Goal: Information Seeking & Learning: Learn about a topic

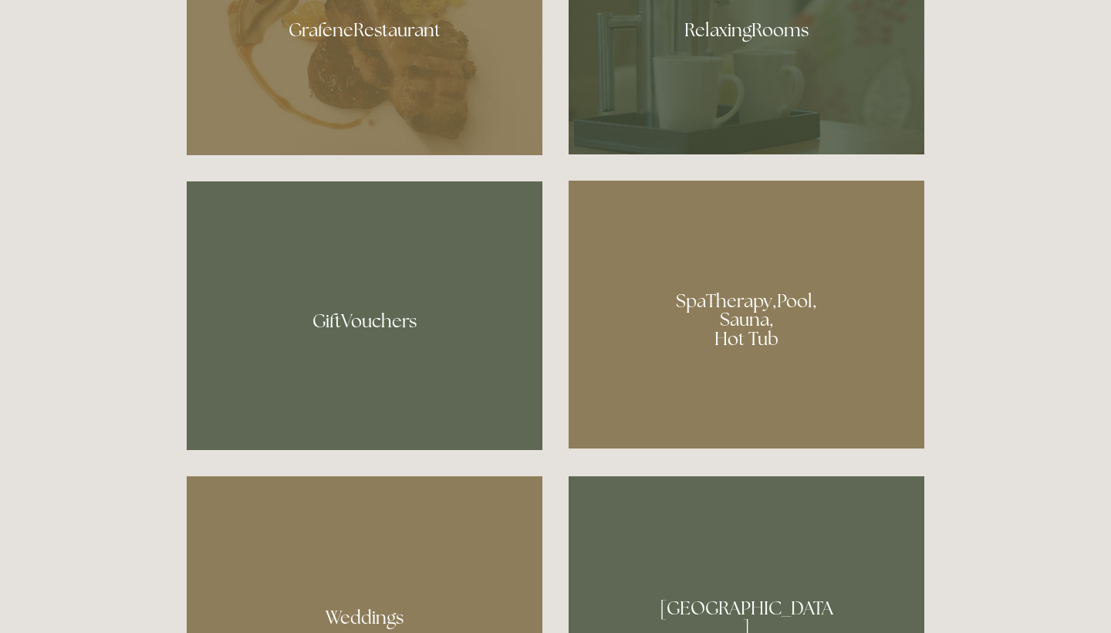
scroll to position [1153, 0]
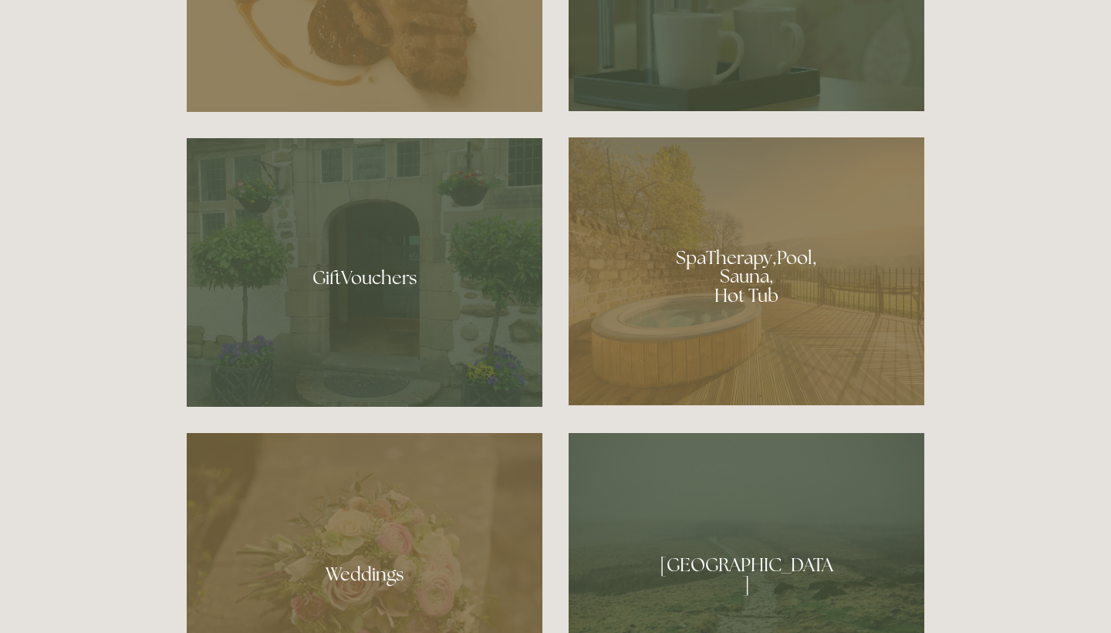
click at [705, 343] on div at bounding box center [747, 271] width 356 height 268
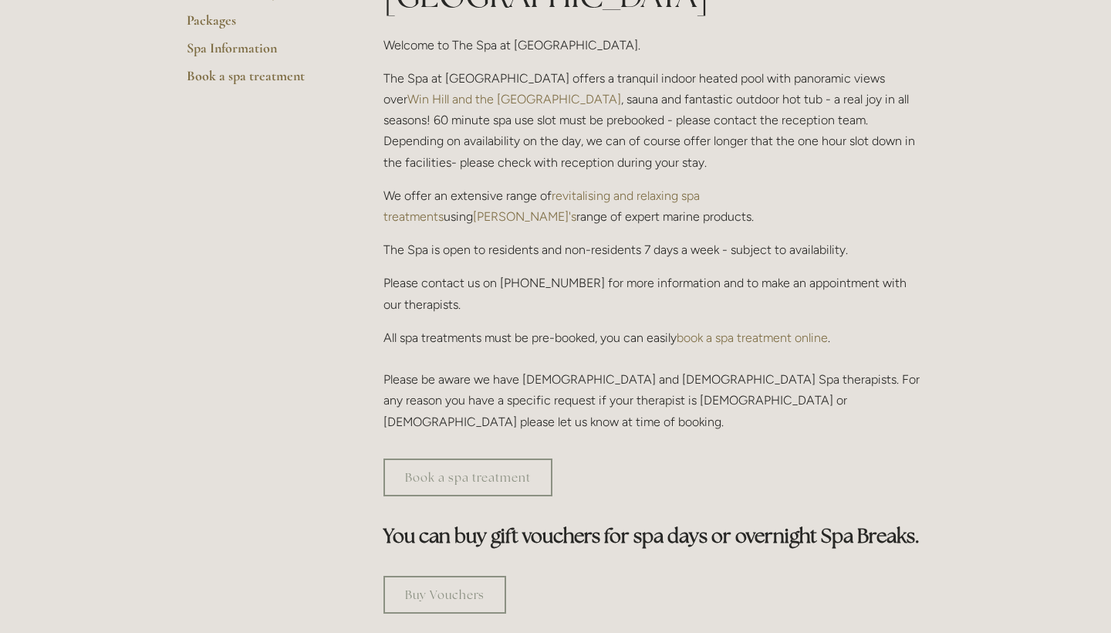
scroll to position [442, 0]
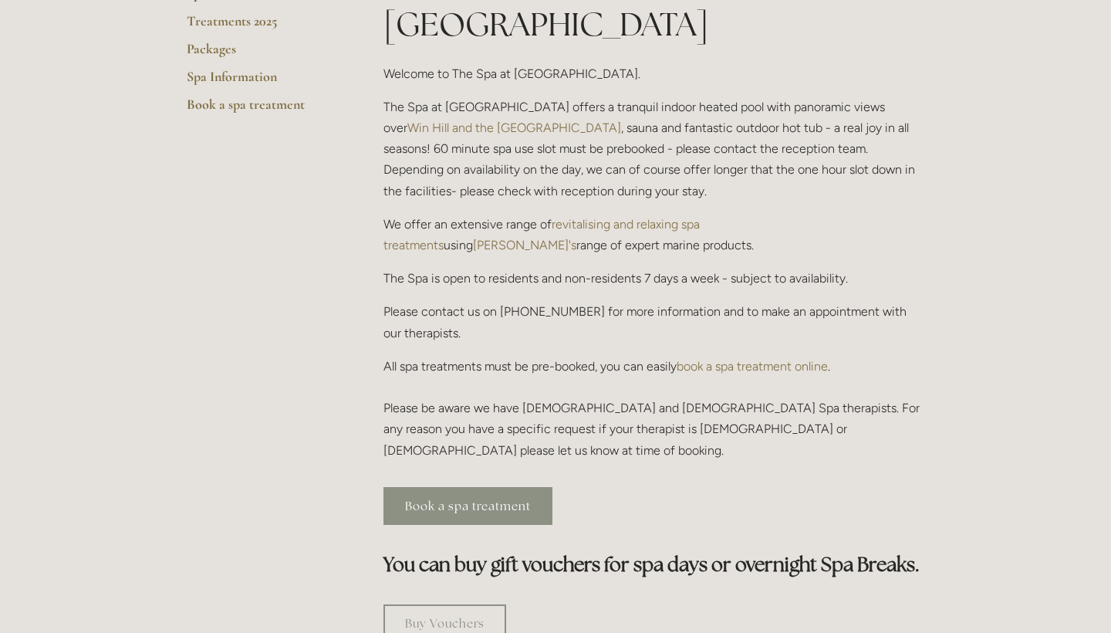
click at [463, 487] on link "Book a spa treatment" at bounding box center [467, 506] width 169 height 38
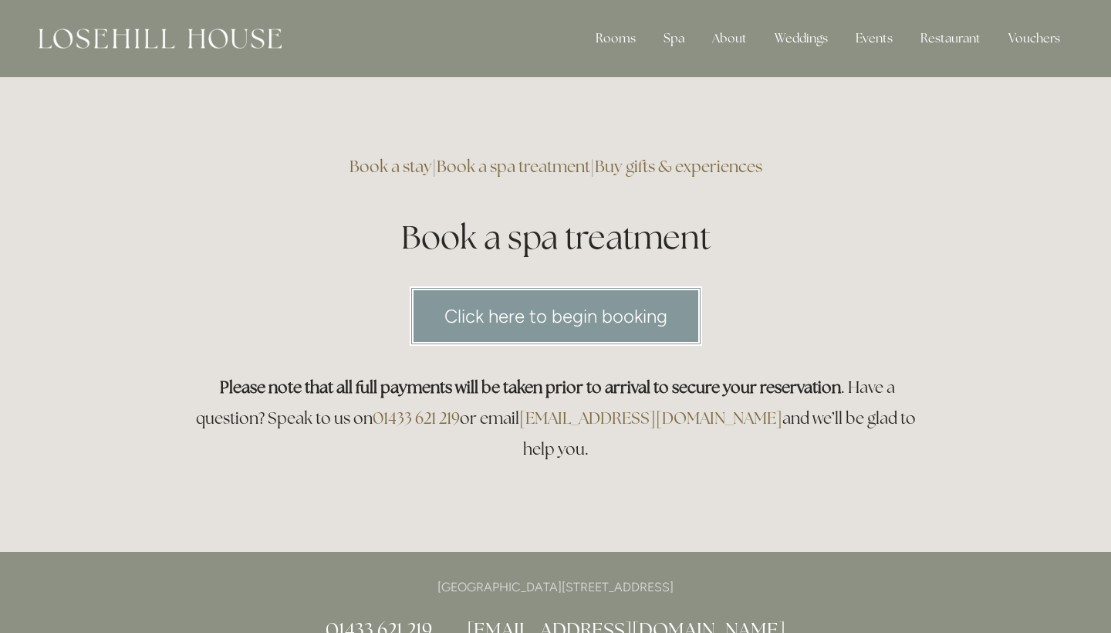
click at [518, 320] on link "Click here to begin booking" at bounding box center [556, 315] width 292 height 59
click at [624, 304] on link "Click here to begin booking" at bounding box center [556, 315] width 292 height 59
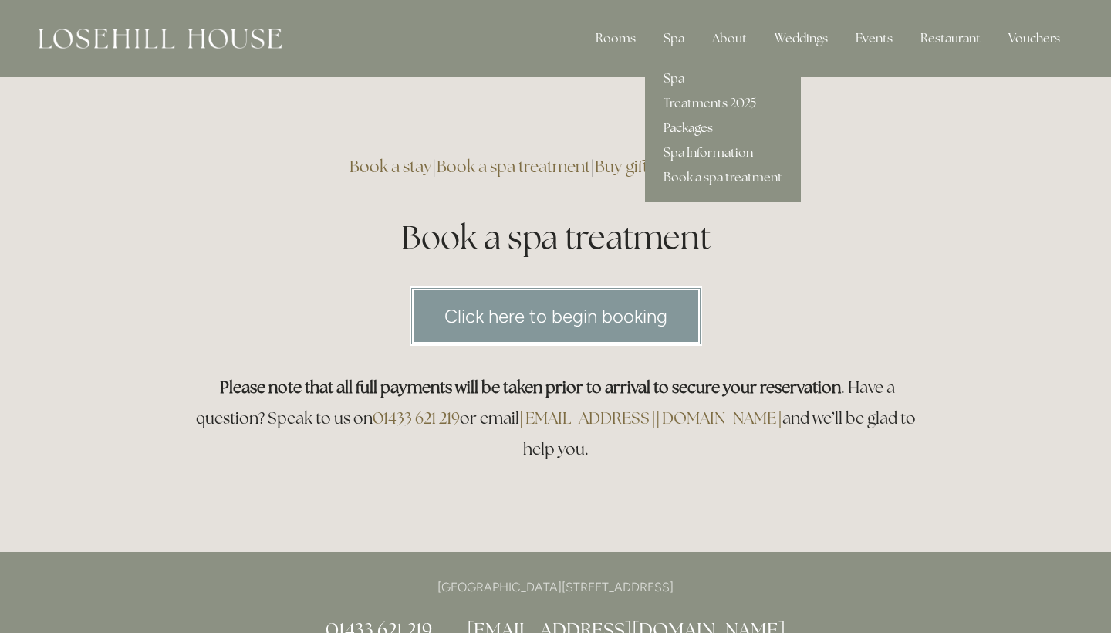
click at [676, 124] on link "Packages" at bounding box center [723, 128] width 156 height 25
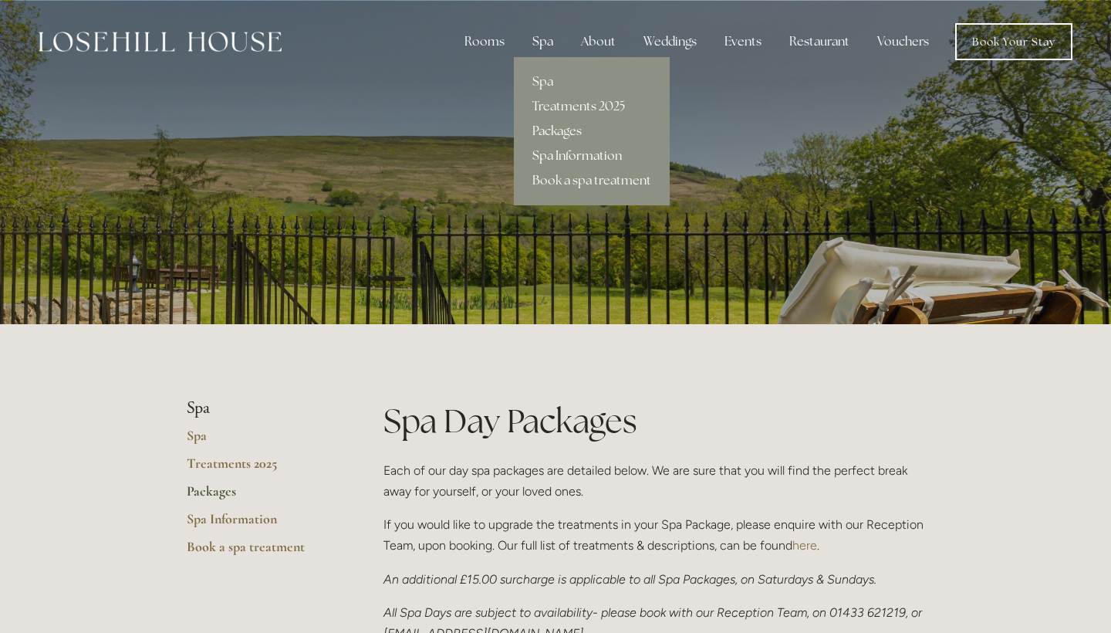
click at [555, 154] on link "Spa Information" at bounding box center [592, 156] width 156 height 25
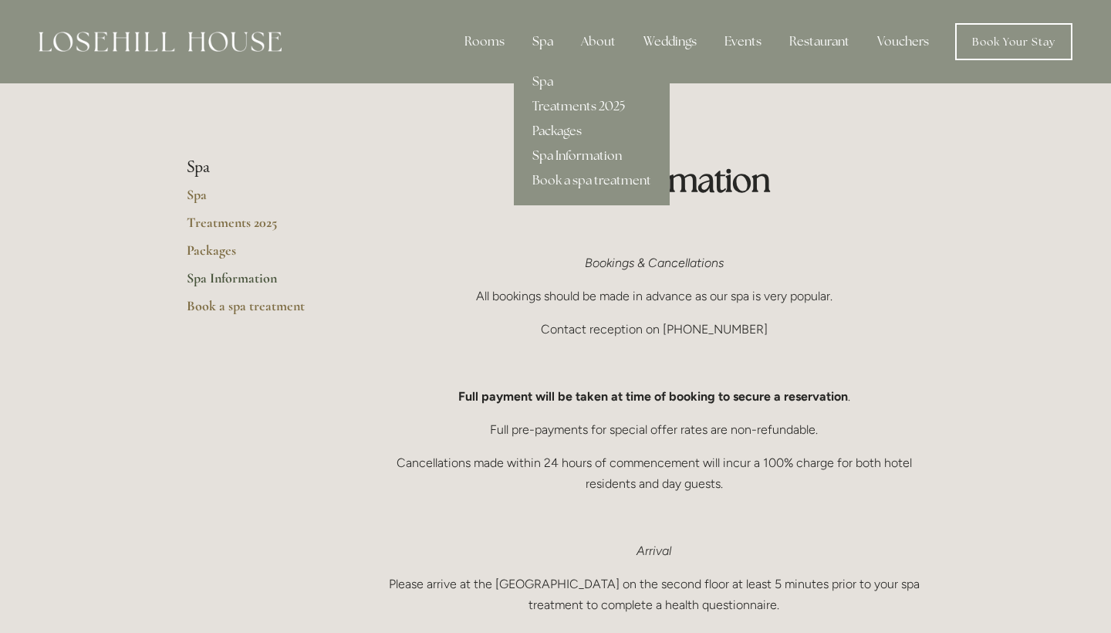
click at [549, 46] on div "Spa" at bounding box center [543, 41] width 46 height 31
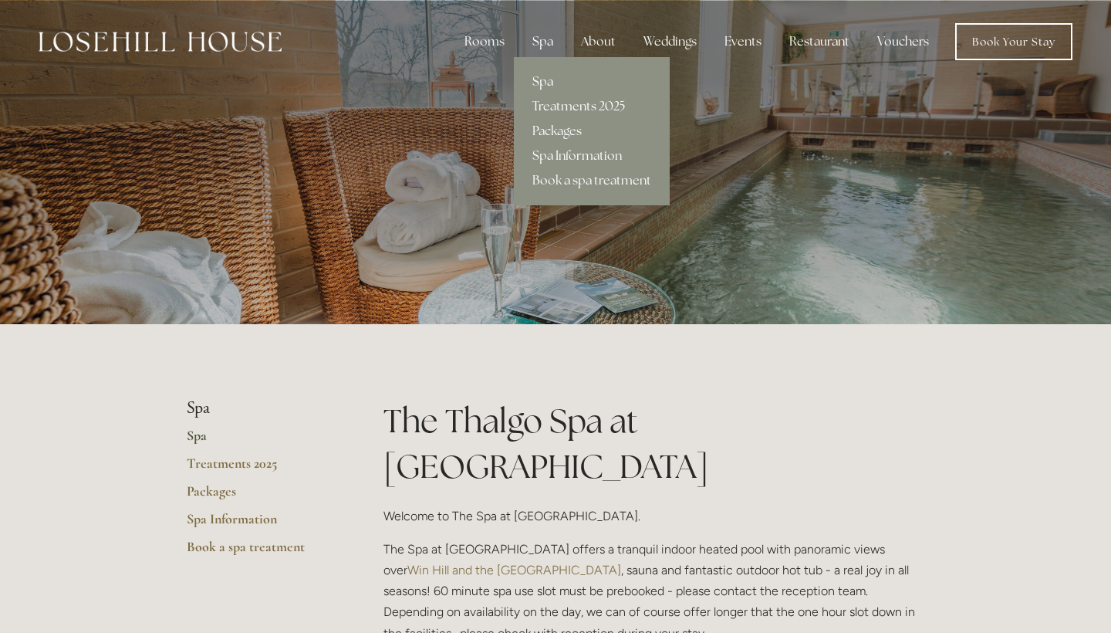
click at [566, 106] on link "Treatments 2025" at bounding box center [592, 106] width 156 height 25
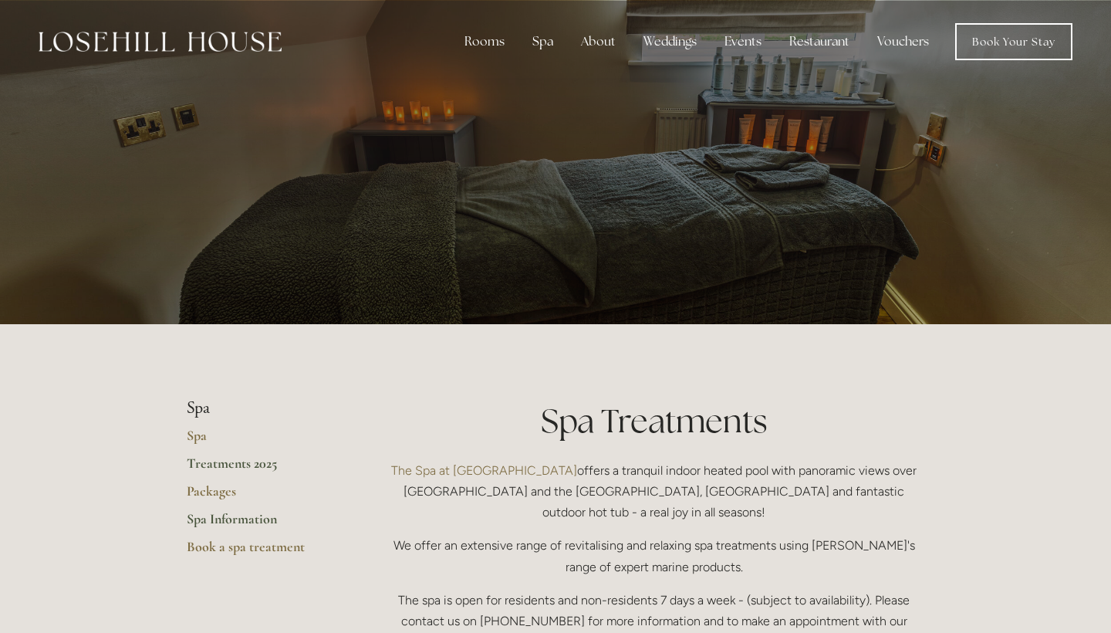
click at [226, 518] on link "Spa Information" at bounding box center [260, 524] width 147 height 28
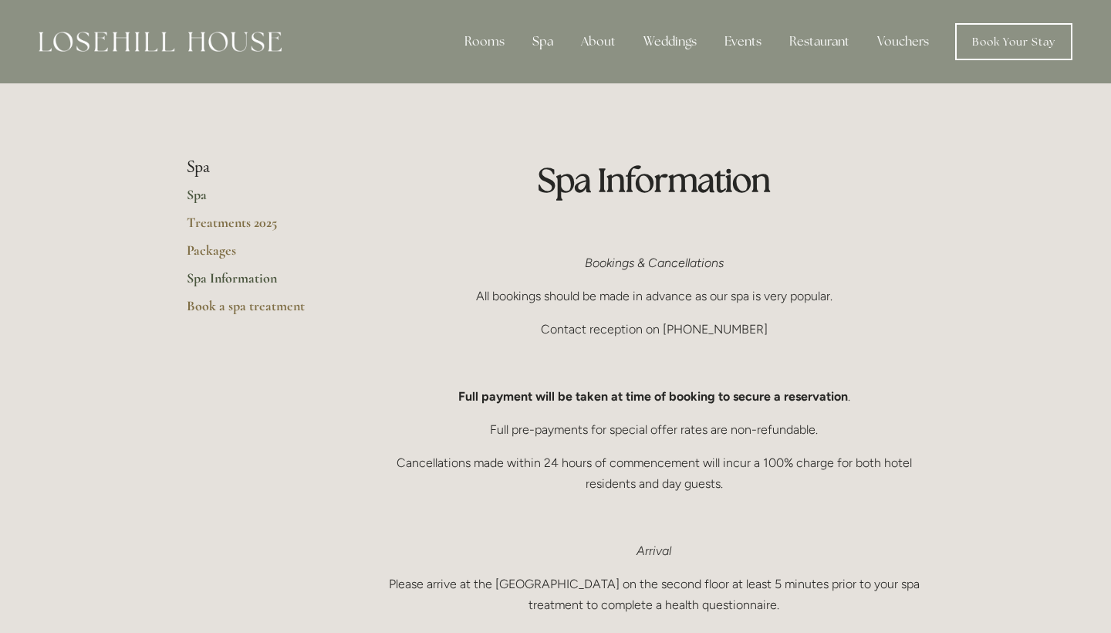
click at [196, 190] on link "Spa" at bounding box center [260, 200] width 147 height 28
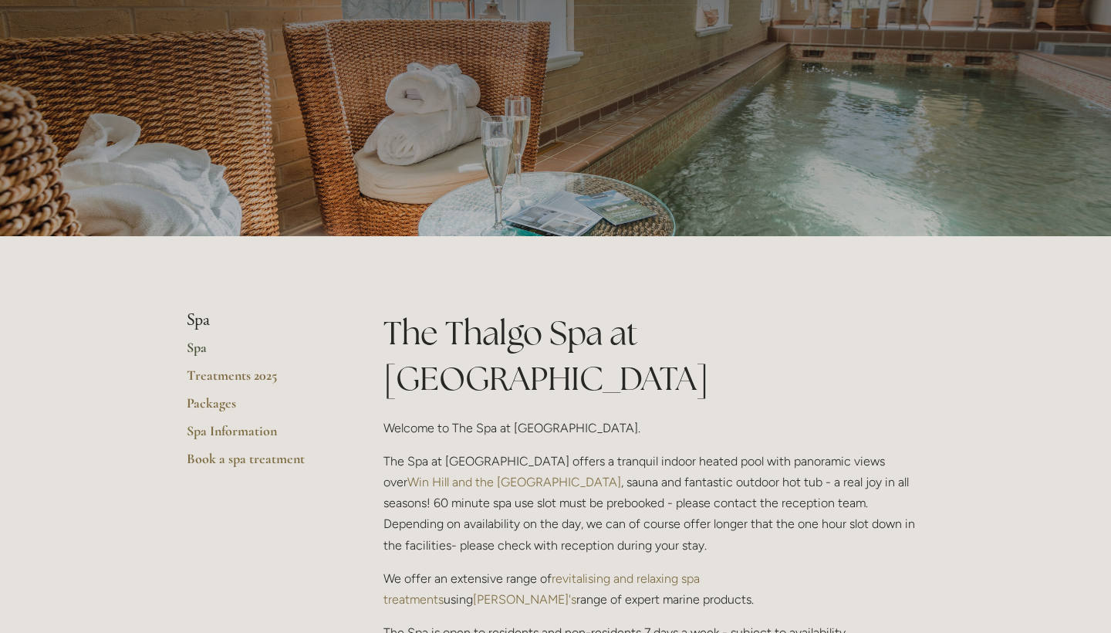
scroll to position [92, 0]
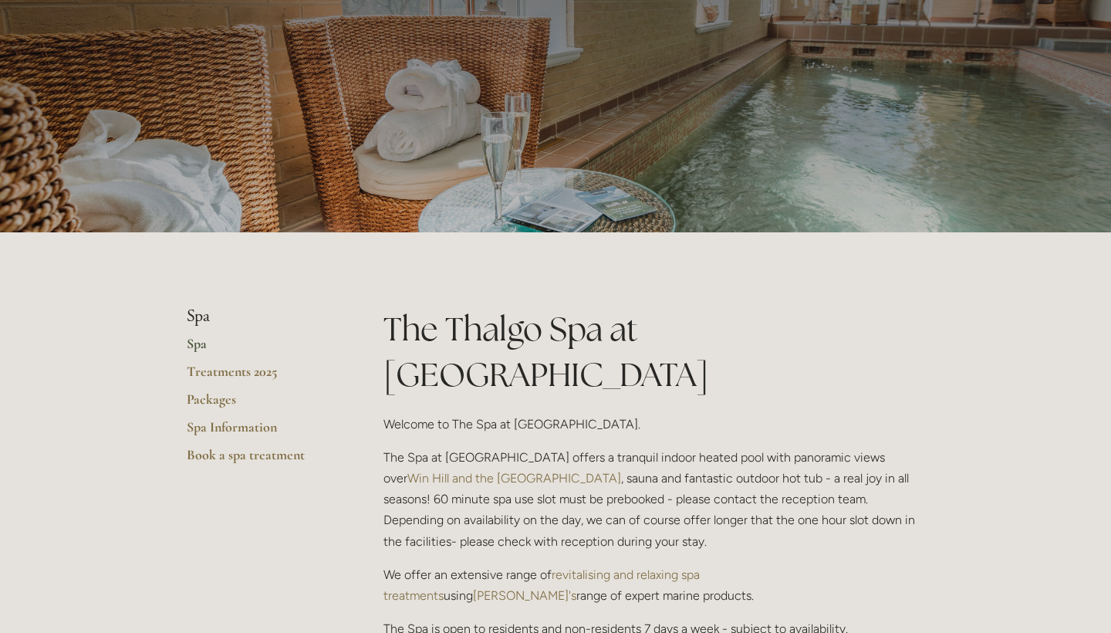
click at [557, 449] on p "The Spa at Losehill House offers a tranquil indoor heated pool with panoramic v…" at bounding box center [653, 499] width 541 height 105
click at [550, 491] on p "The Spa at Losehill House offers a tranquil indoor heated pool with panoramic v…" at bounding box center [653, 499] width 541 height 105
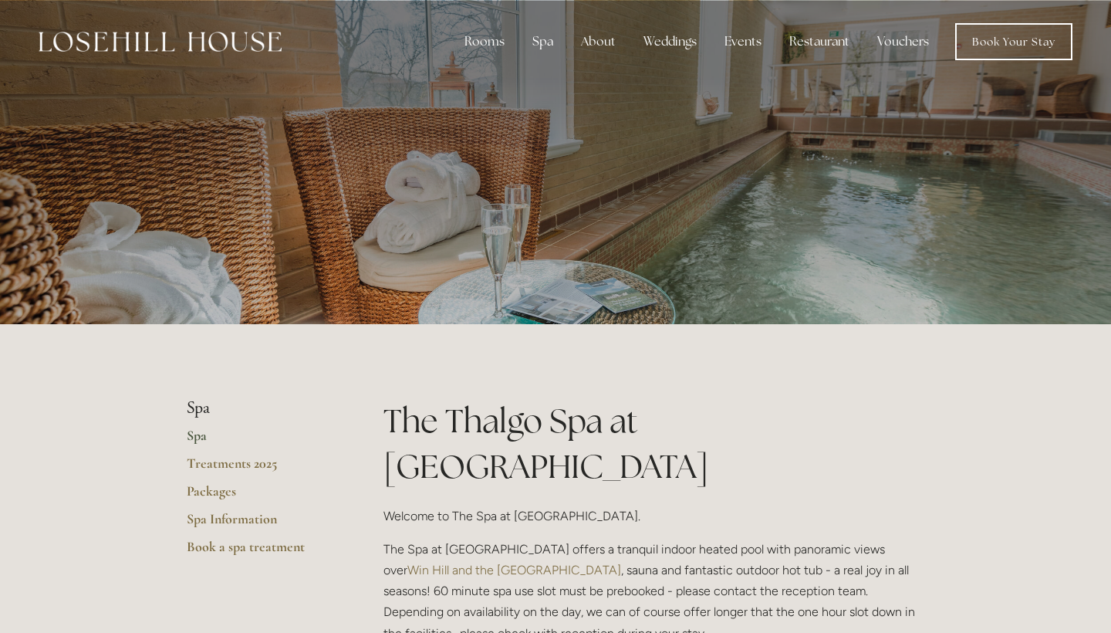
scroll to position [0, 0]
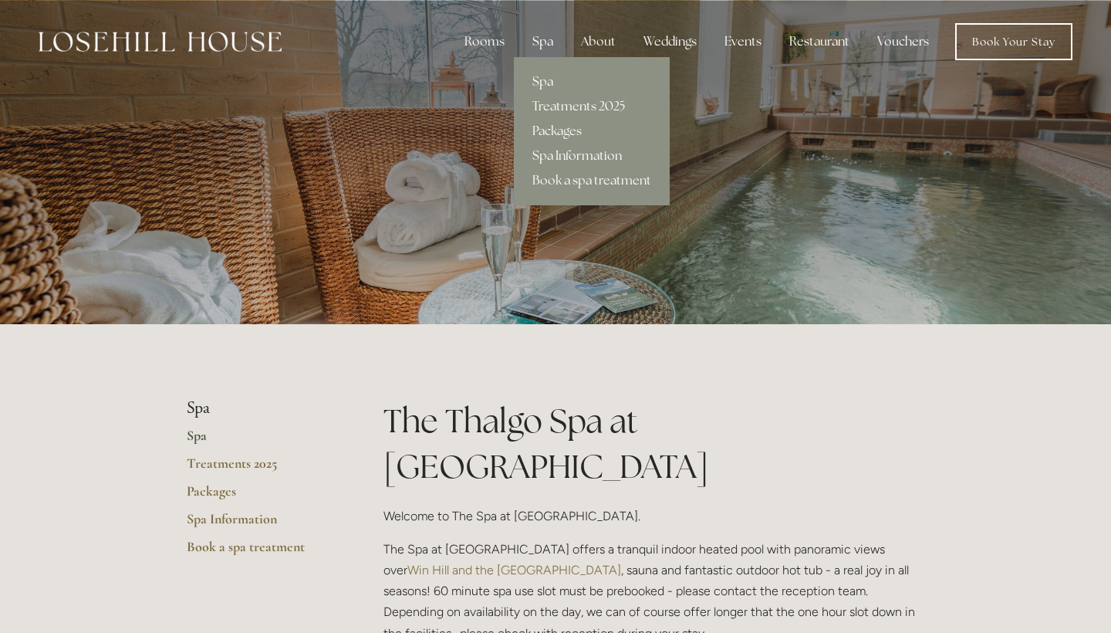
click at [545, 46] on div "Spa" at bounding box center [543, 41] width 46 height 31
click at [552, 129] on link "Packages" at bounding box center [592, 131] width 156 height 25
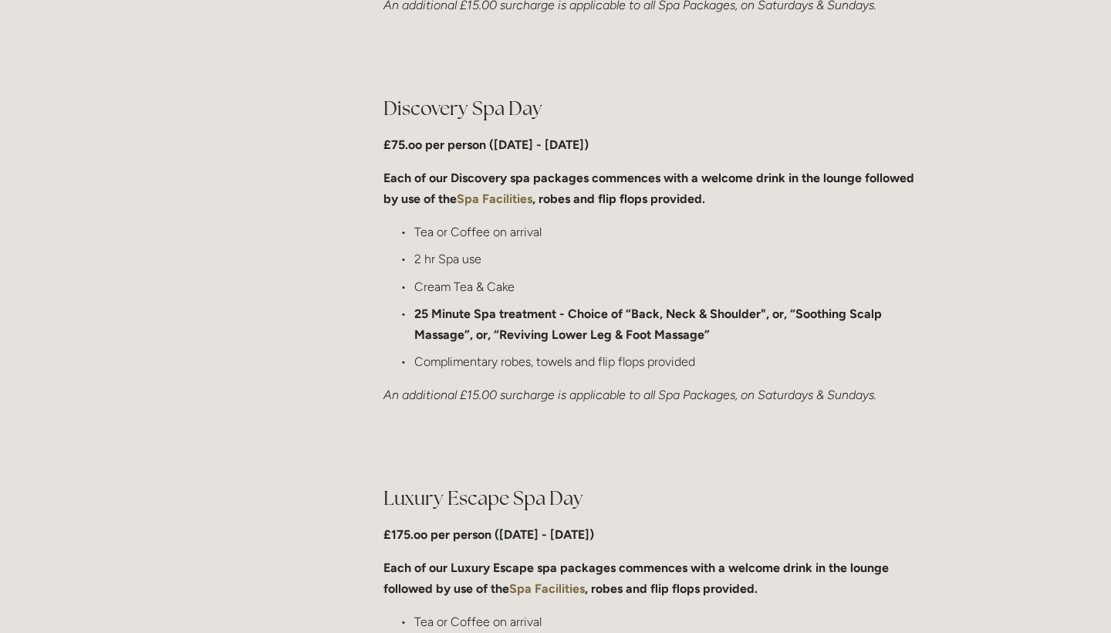
scroll to position [1161, 0]
click at [489, 192] on strong "Spa Facilities" at bounding box center [495, 197] width 76 height 15
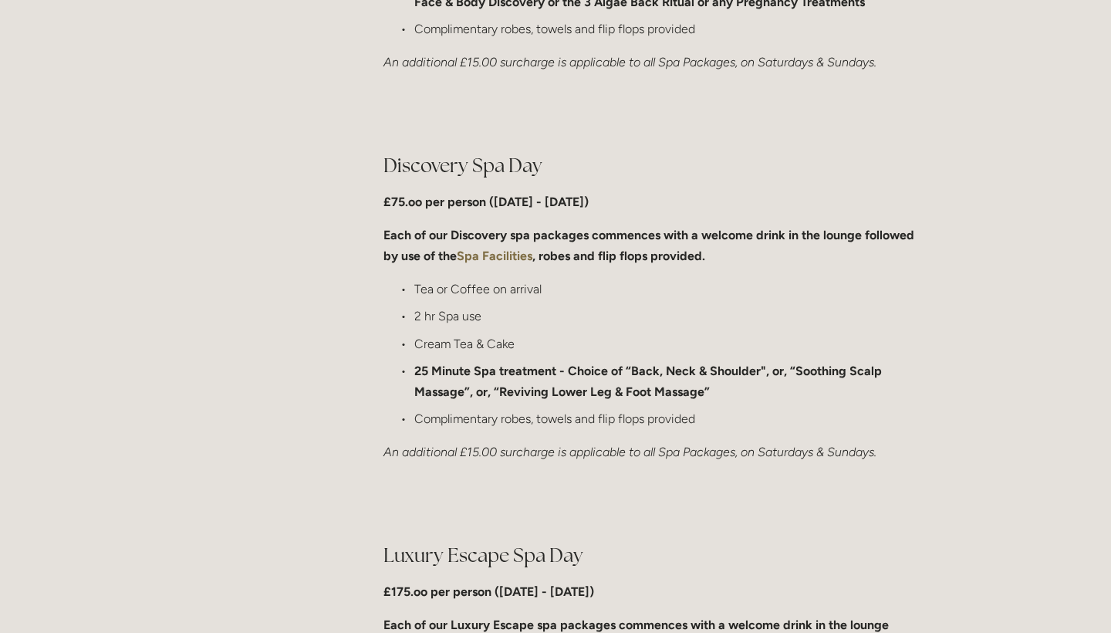
scroll to position [1102, 0]
click at [483, 442] on p "An additional £15.00 surcharge is applicable to all Spa Packages, on Saturdays …" at bounding box center [653, 452] width 541 height 21
click at [482, 367] on strong "25 Minute Spa treatment - Choice of “Back, Neck & Shoulder", or, “Soothing Scal…" at bounding box center [649, 381] width 471 height 35
click at [432, 225] on p "Each of our Discovery spa packages commences with a welcome drink in the lounge…" at bounding box center [653, 246] width 541 height 42
click at [444, 167] on h2 "Discovery Spa Day" at bounding box center [653, 166] width 541 height 27
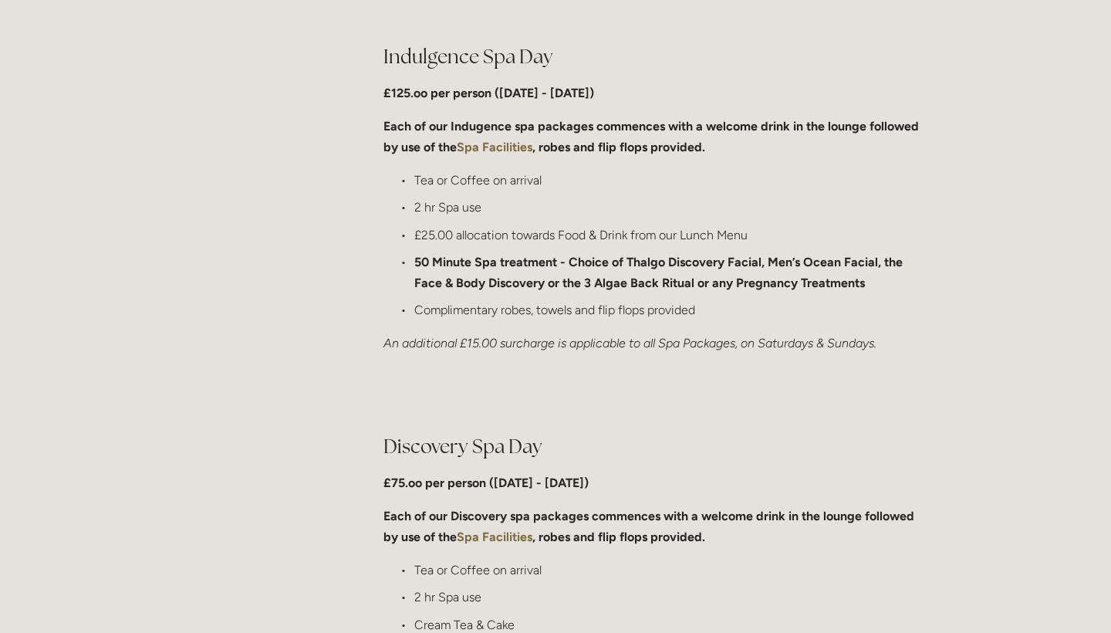
scroll to position [316, 0]
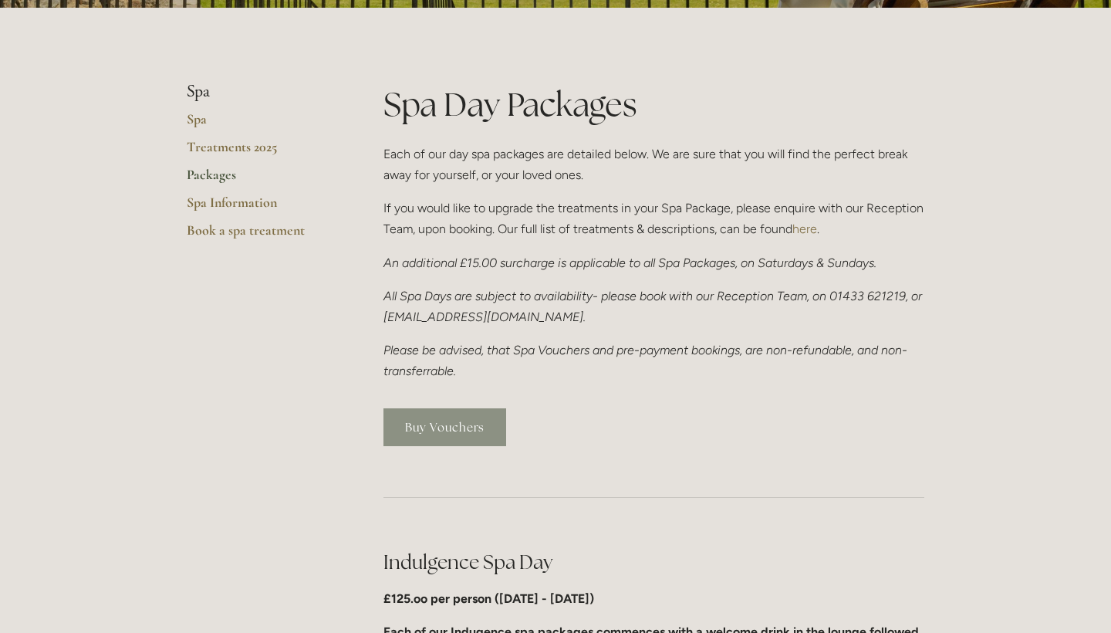
click at [429, 433] on link "Buy Vouchers" at bounding box center [444, 427] width 123 height 38
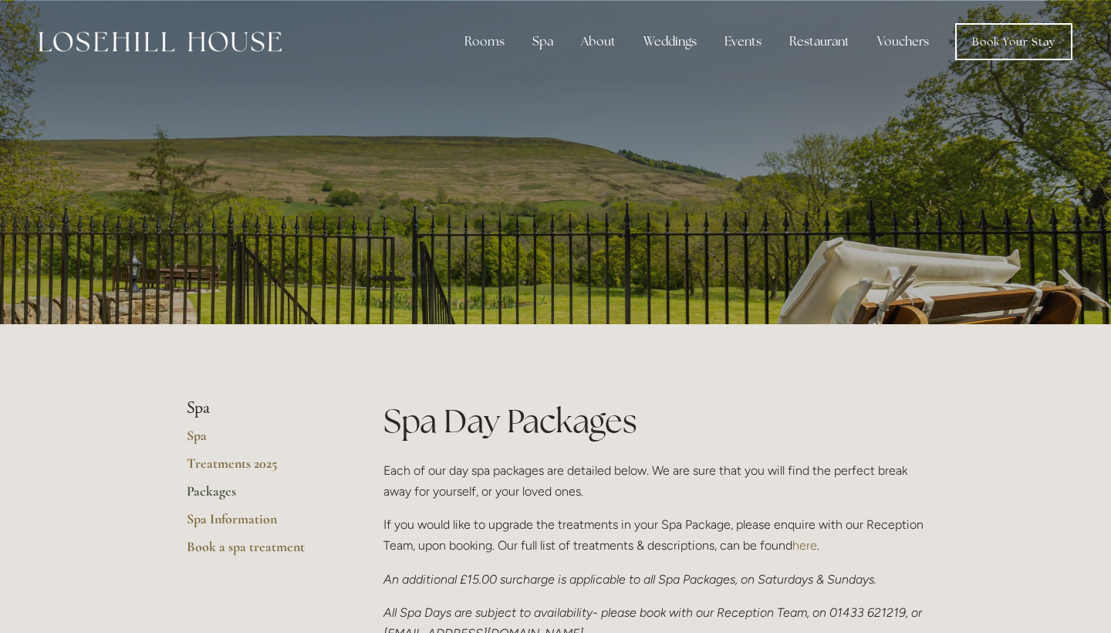
scroll to position [0, 0]
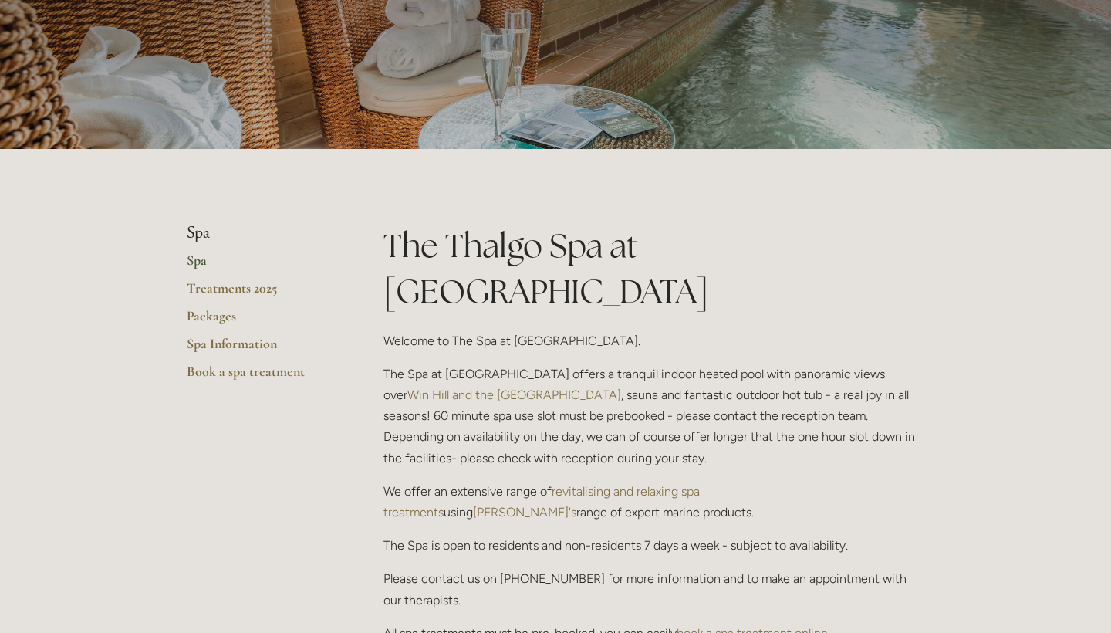
scroll to position [184, 0]
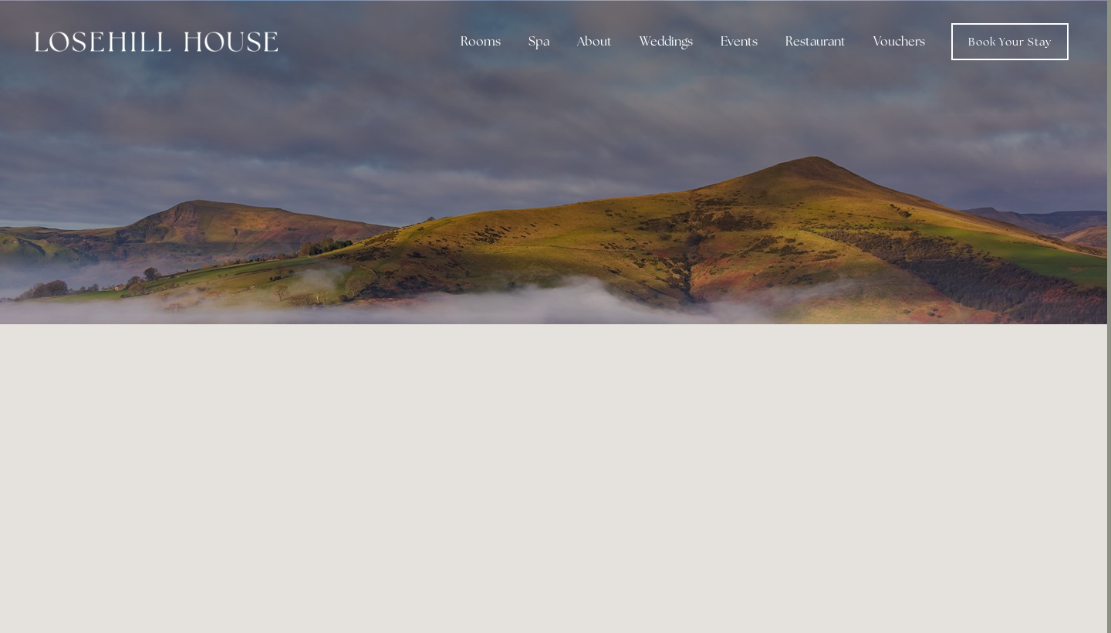
scroll to position [0, 4]
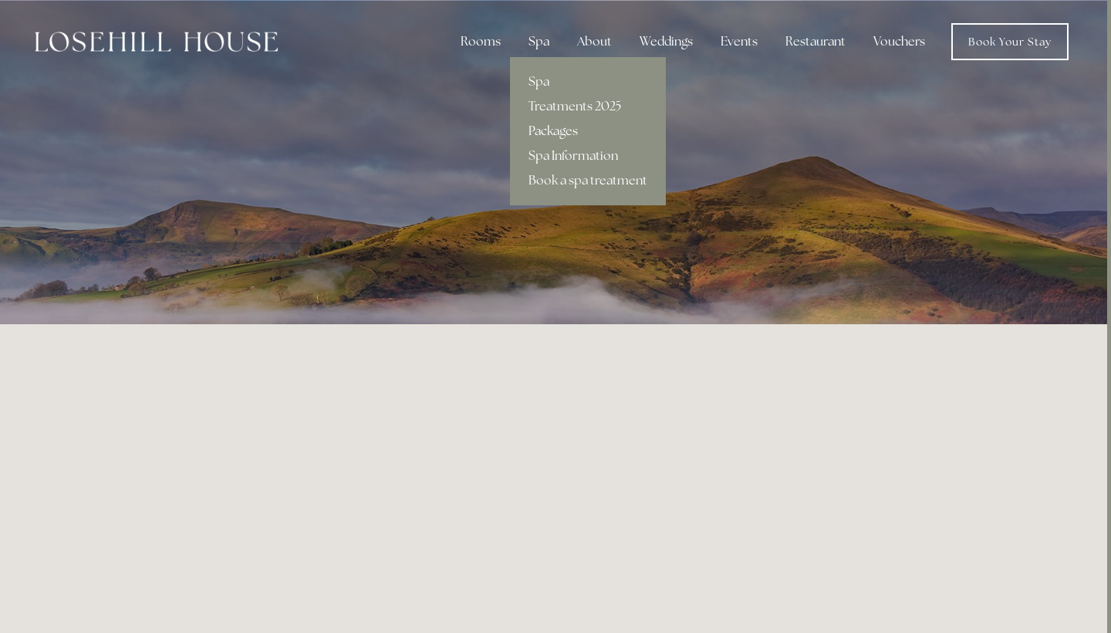
click at [552, 130] on link "Packages" at bounding box center [588, 131] width 156 height 25
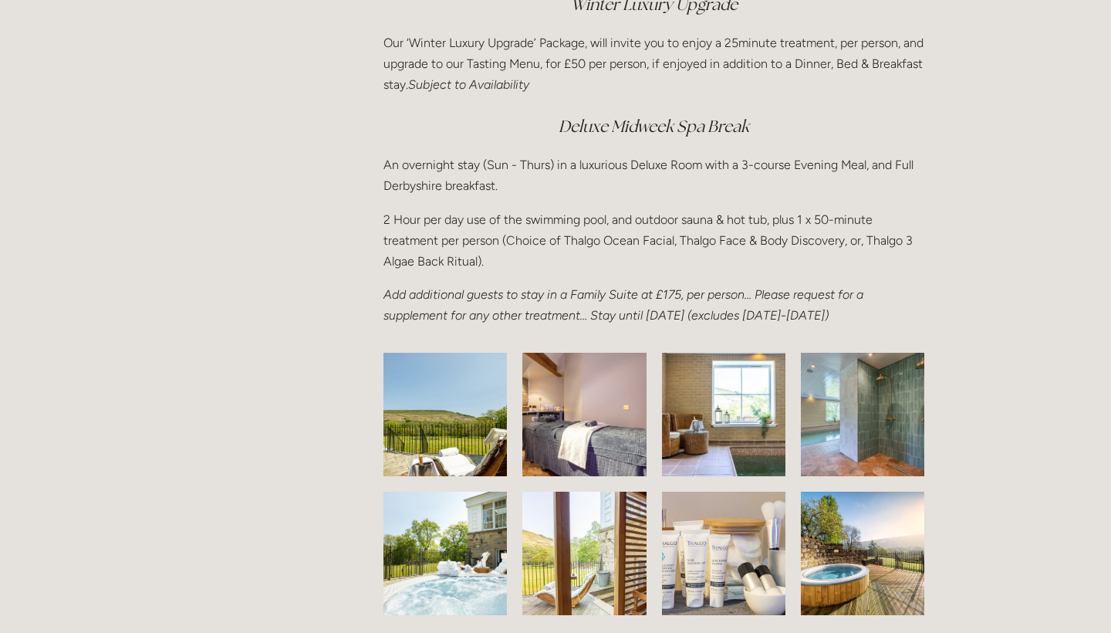
scroll to position [2169, 0]
